Goal: Find specific page/section: Find specific page/section

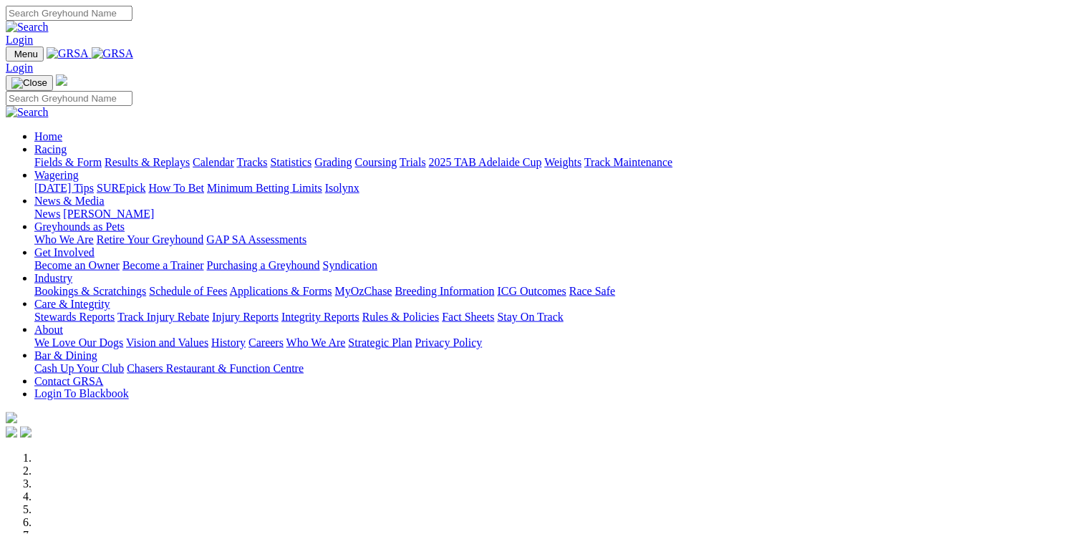
click at [33, 34] on link "Login" at bounding box center [19, 40] width 27 height 12
click at [132, 14] on input "Search" at bounding box center [69, 13] width 127 height 15
type input "ozchase"
